Goal: Transaction & Acquisition: Subscribe to service/newsletter

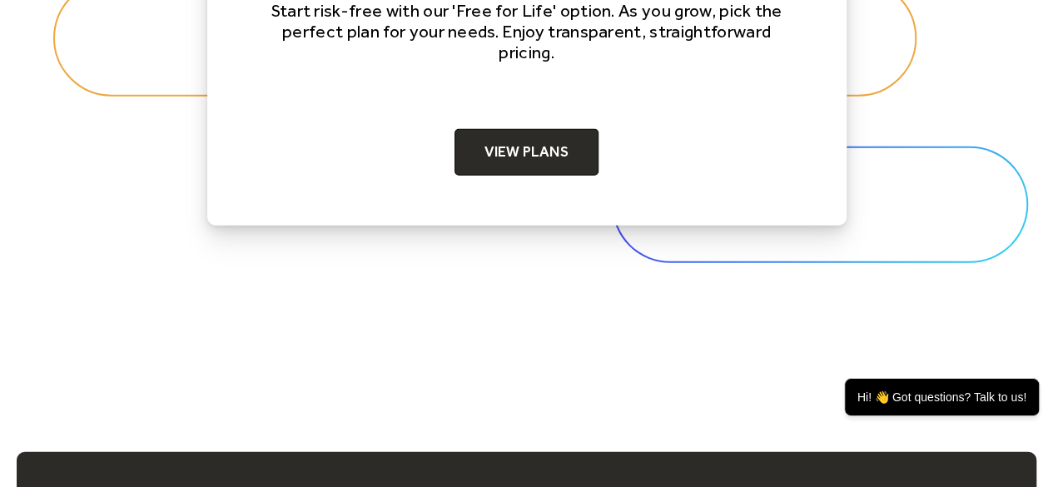
scroll to position [5494, 0]
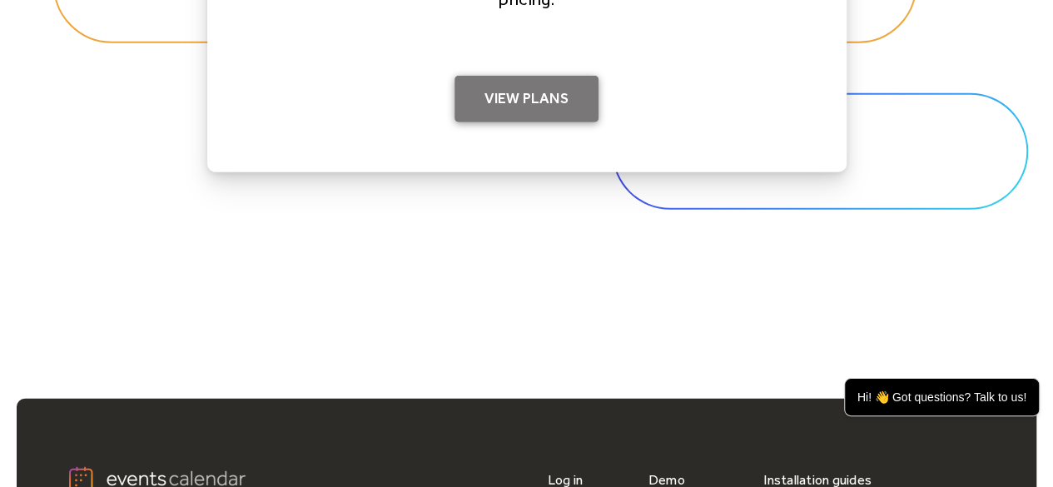
click at [537, 102] on link "View Plans" at bounding box center [527, 99] width 144 height 47
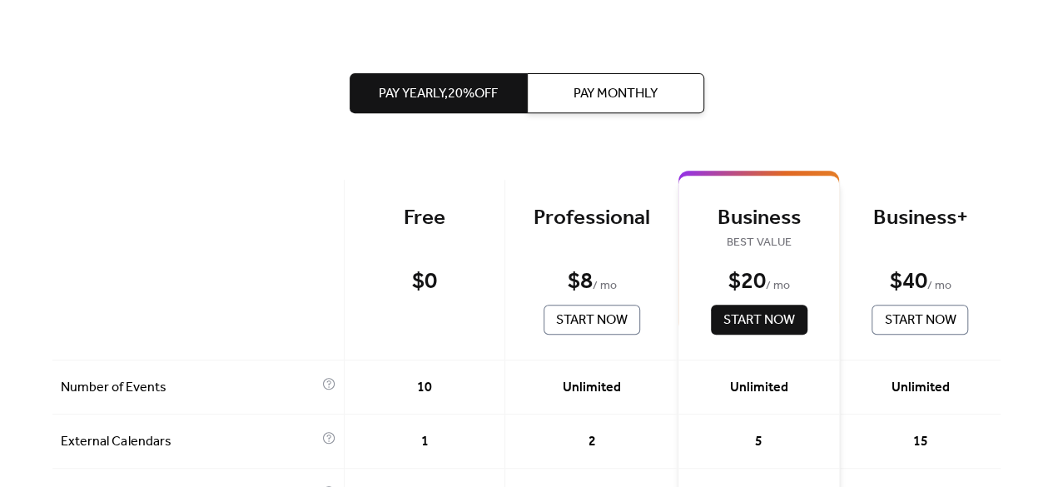
scroll to position [333, 0]
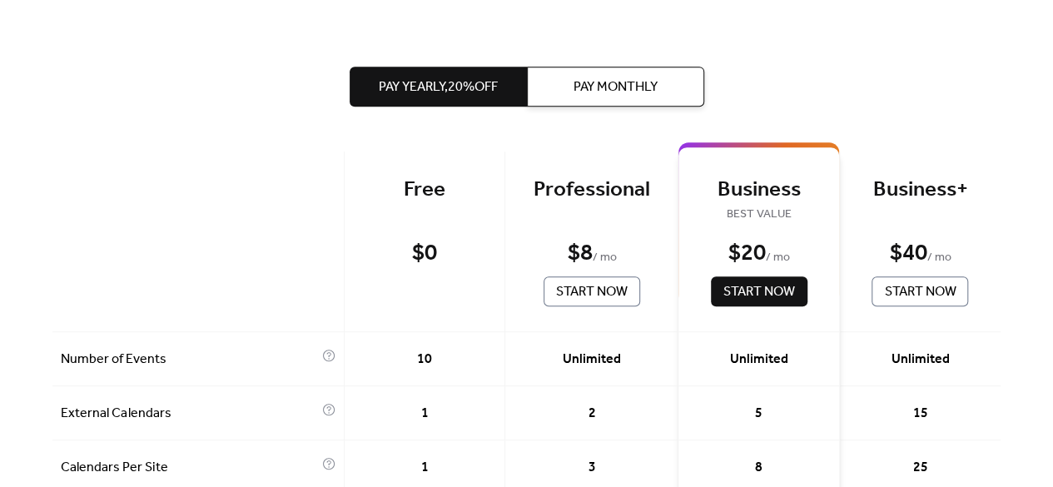
click at [494, 79] on span "Pay Yearly, 20% off" at bounding box center [438, 87] width 119 height 20
click at [658, 81] on span "Pay Monthly" at bounding box center [616, 87] width 84 height 20
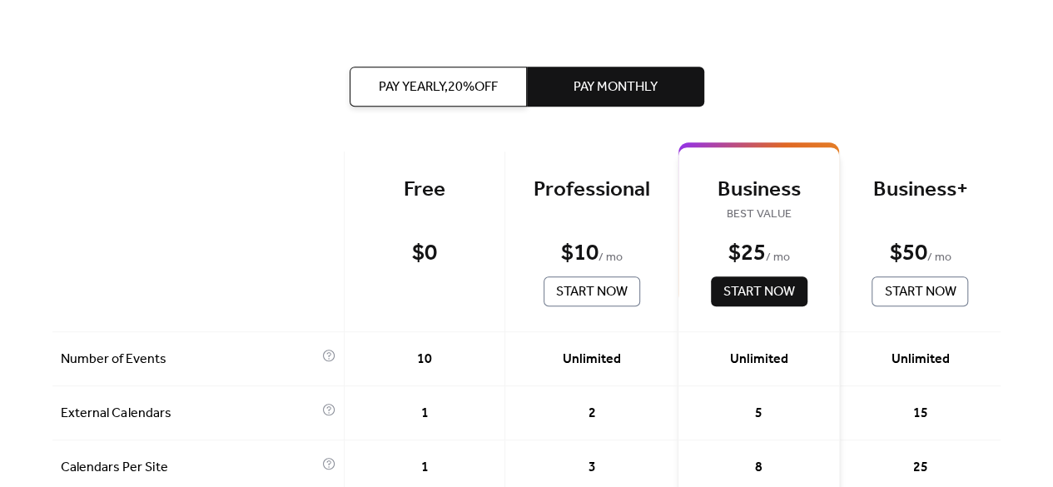
click at [471, 82] on span "Pay Yearly, 20% off" at bounding box center [438, 87] width 119 height 20
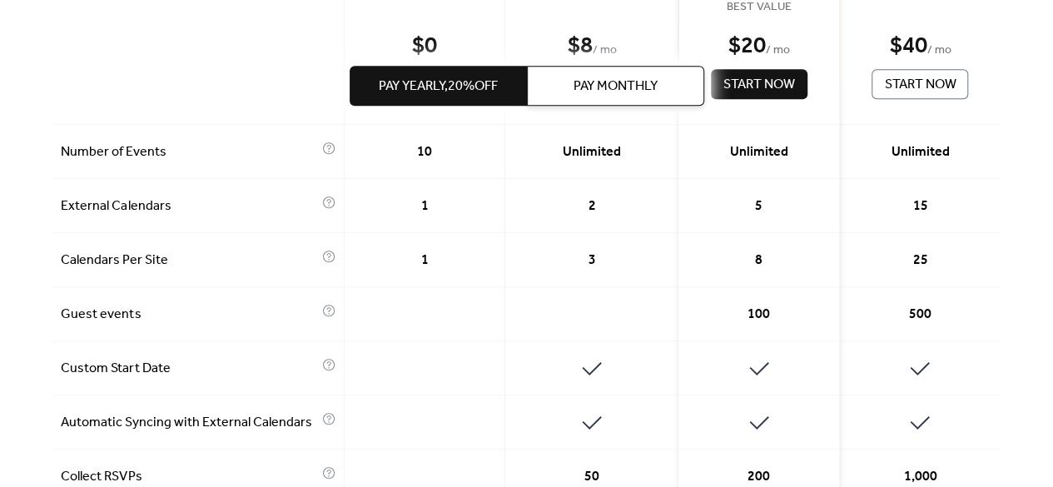
scroll to position [499, 0]
